Goal: Entertainment & Leisure: Consume media (video, audio)

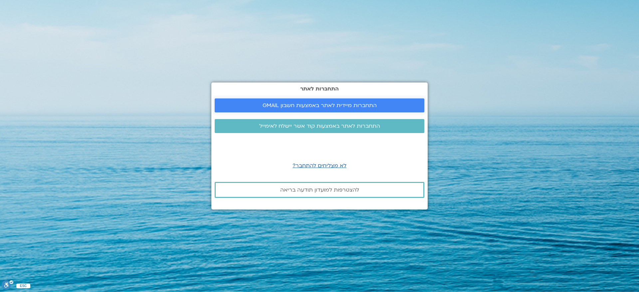
click at [300, 105] on span "התחברות מיידית לאתר באמצעות חשבון GMAIL" at bounding box center [320, 106] width 114 height 6
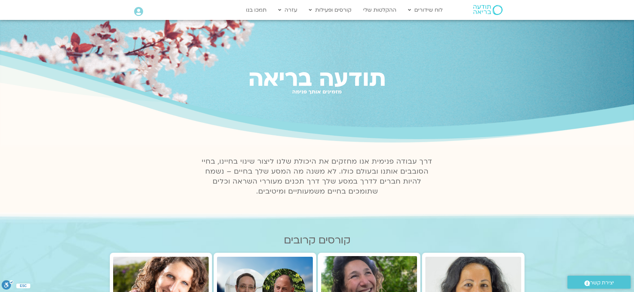
click at [142, 9] on icon at bounding box center [138, 11] width 9 height 9
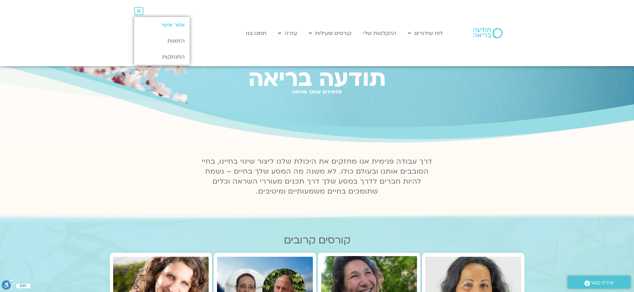
click at [169, 22] on link "אזור אישי" at bounding box center [162, 25] width 56 height 16
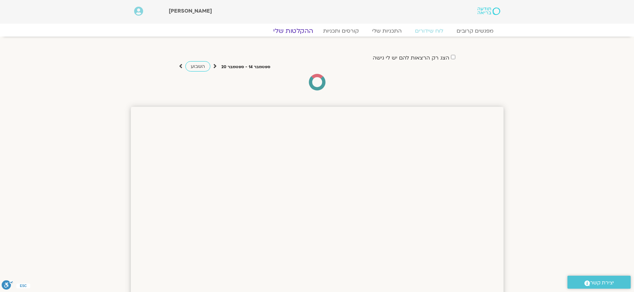
click at [295, 30] on link "ההקלטות שלי" at bounding box center [293, 31] width 56 height 8
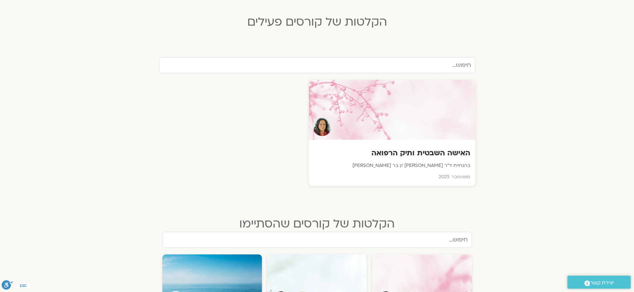
scroll to position [167, 0]
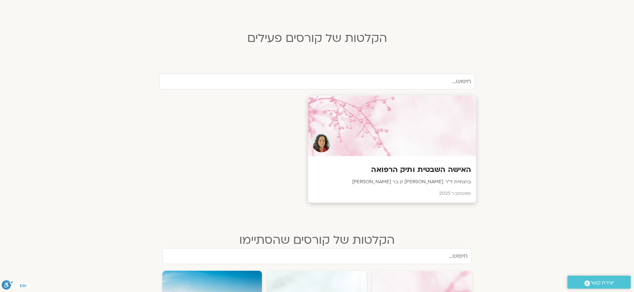
click at [385, 131] on div at bounding box center [392, 126] width 168 height 61
